Goal: Navigation & Orientation: Find specific page/section

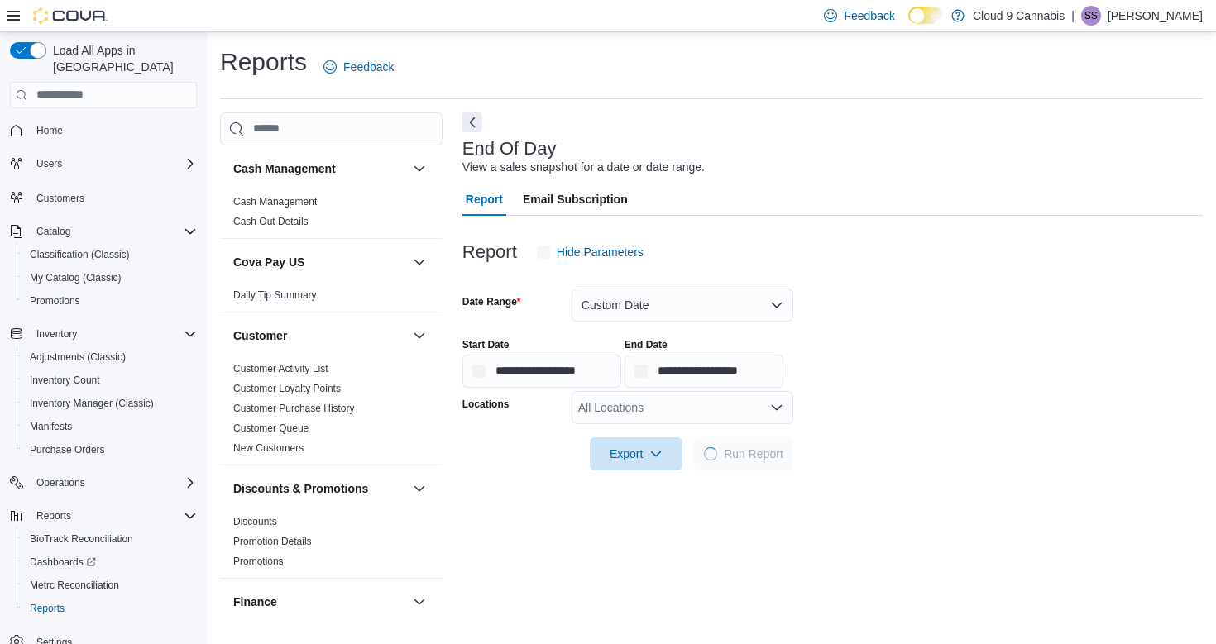
scroll to position [37, 0]
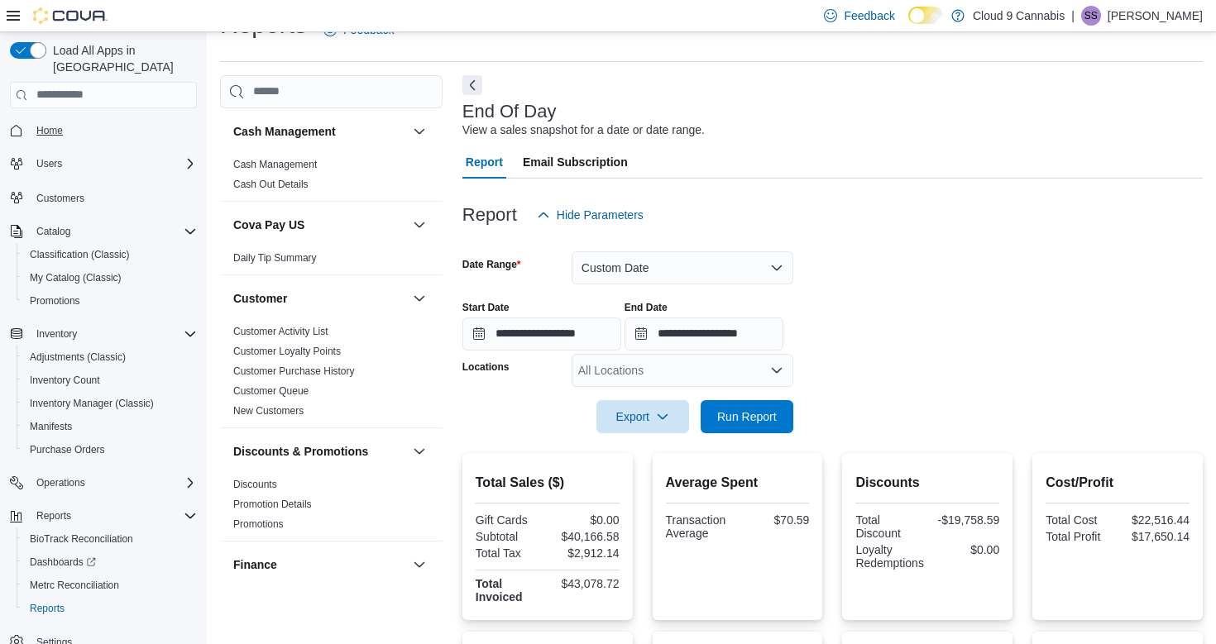
click at [55, 124] on span "Home" at bounding box center [49, 130] width 26 height 13
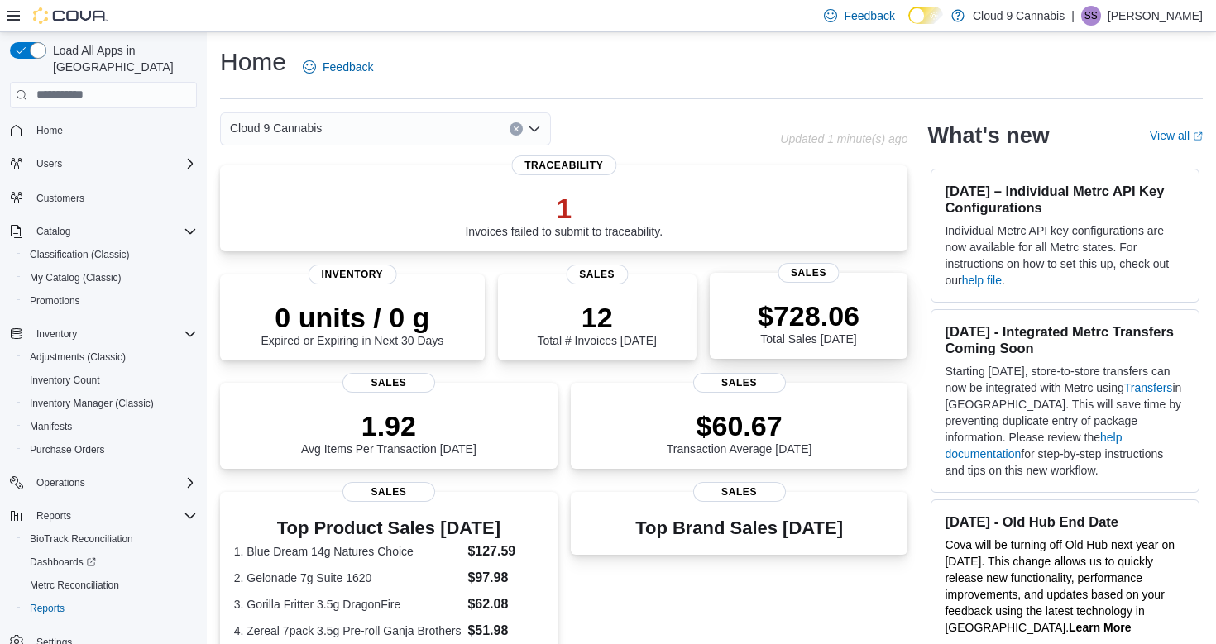
click at [803, 329] on p "$728.06" at bounding box center [809, 315] width 102 height 33
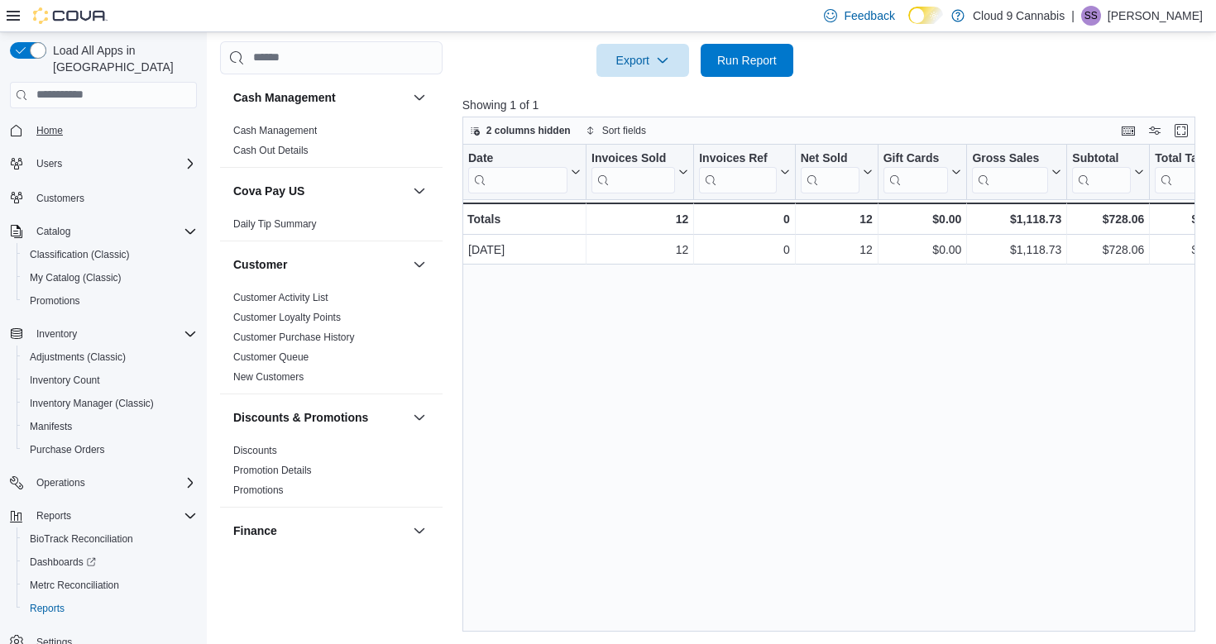
click at [60, 124] on span "Home" at bounding box center [49, 130] width 26 height 13
